Goal: Task Accomplishment & Management: Use online tool/utility

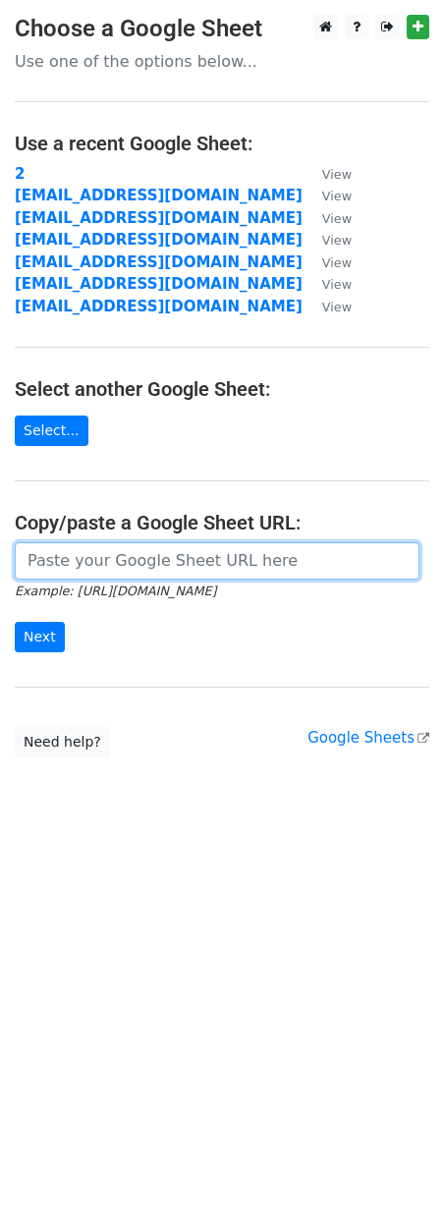
click at [171, 569] on input "url" at bounding box center [217, 560] width 405 height 37
paste input "https://docs.google.com/spreadsheets/d/13zFuF3gQ0Rw1fQt8cum6BINEiAxhtkqjuBHan-I…"
type input "https://docs.google.com/spreadsheets/d/13zFuF3gQ0Rw1fQt8cum6BINEiAxhtkqjuBHan-I…"
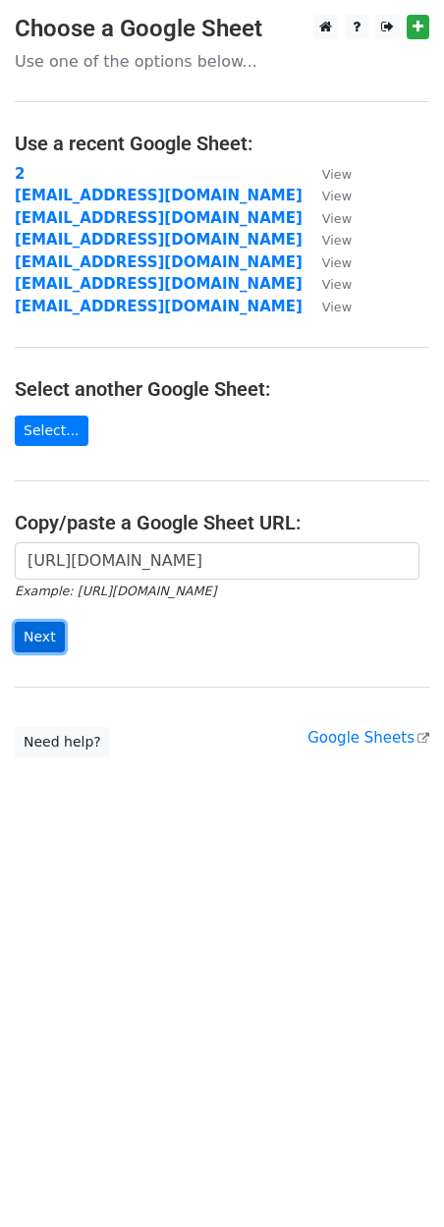
click at [31, 636] on input "Next" at bounding box center [40, 637] width 50 height 30
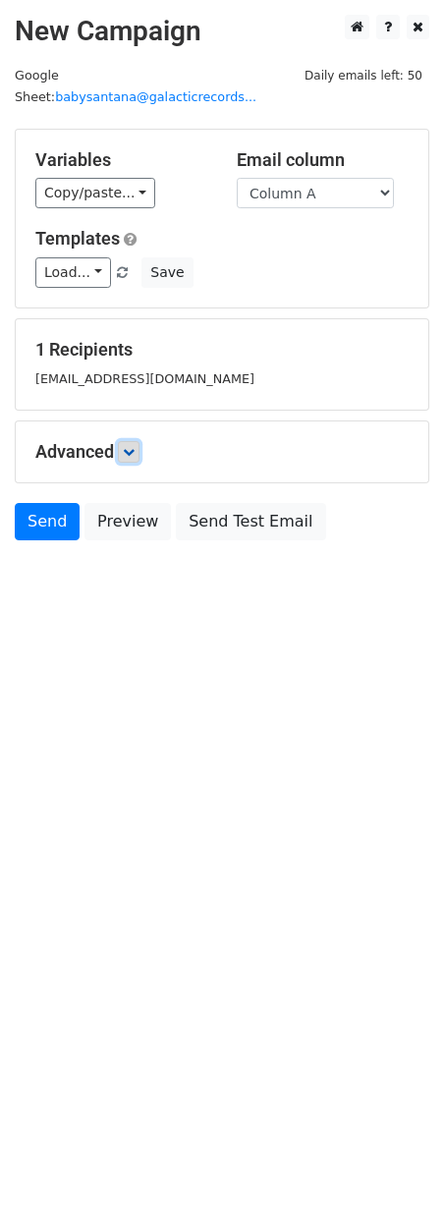
click at [135, 446] on icon at bounding box center [129, 452] width 12 height 12
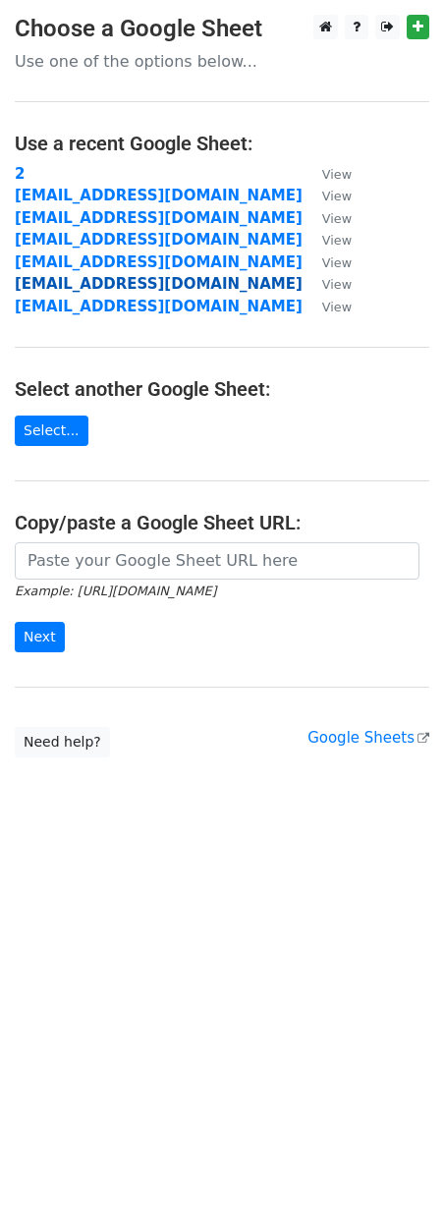
click at [71, 288] on strong "[EMAIL_ADDRESS][DOMAIN_NAME]" at bounding box center [159, 284] width 288 height 18
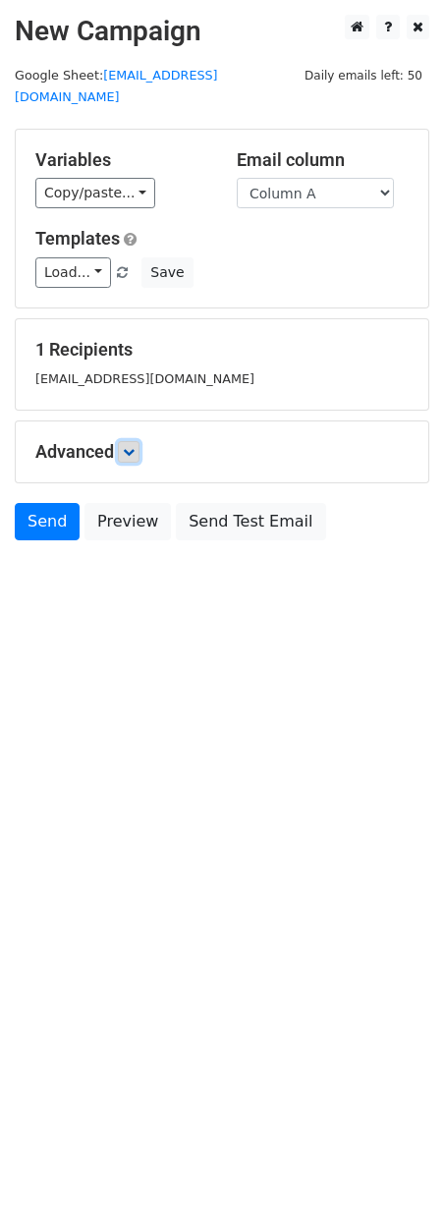
click at [135, 441] on link at bounding box center [129, 452] width 22 height 22
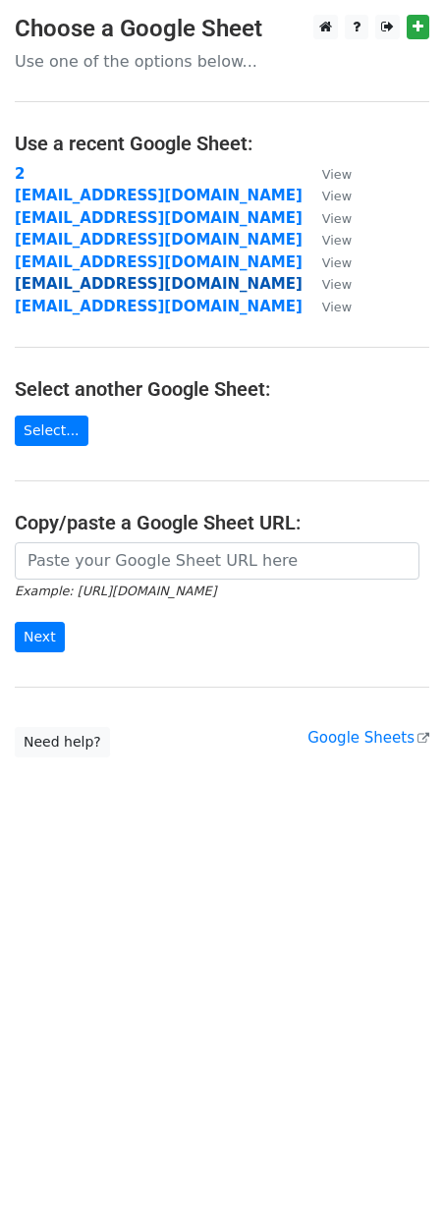
click at [92, 285] on strong "[EMAIL_ADDRESS][DOMAIN_NAME]" at bounding box center [159, 284] width 288 height 18
click at [78, 276] on strong "[EMAIL_ADDRESS][DOMAIN_NAME]" at bounding box center [159, 284] width 288 height 18
click at [94, 278] on strong "[EMAIL_ADDRESS][DOMAIN_NAME]" at bounding box center [159, 284] width 288 height 18
click at [93, 280] on strong "[EMAIL_ADDRESS][DOMAIN_NAME]" at bounding box center [159, 284] width 288 height 18
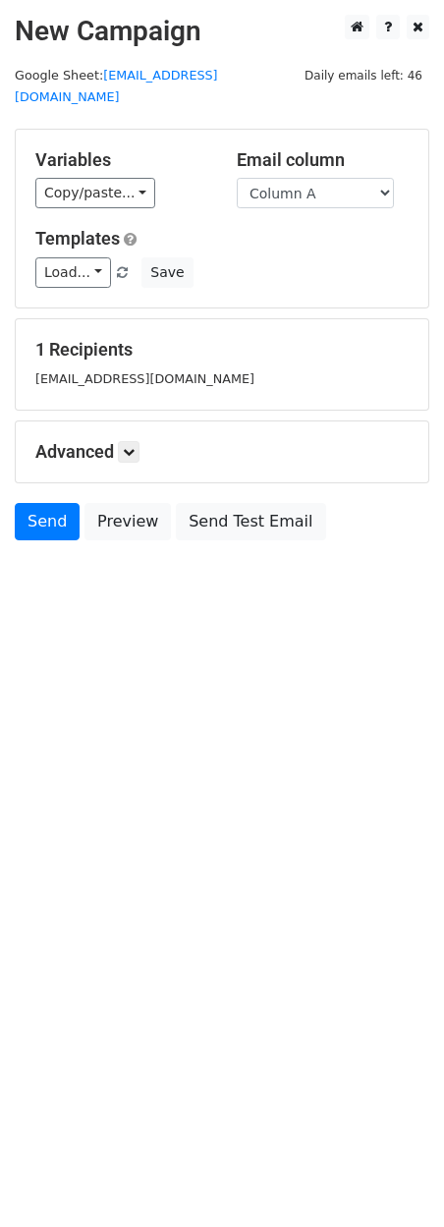
click at [140, 422] on div "Advanced Tracking Track Opens UTM Codes Track Clicks Filters Only include sprea…" at bounding box center [222, 452] width 413 height 61
click at [121, 441] on h5 "Advanced" at bounding box center [221, 452] width 373 height 22
click at [124, 441] on link at bounding box center [129, 452] width 22 height 22
